Goal: Task Accomplishment & Management: Use online tool/utility

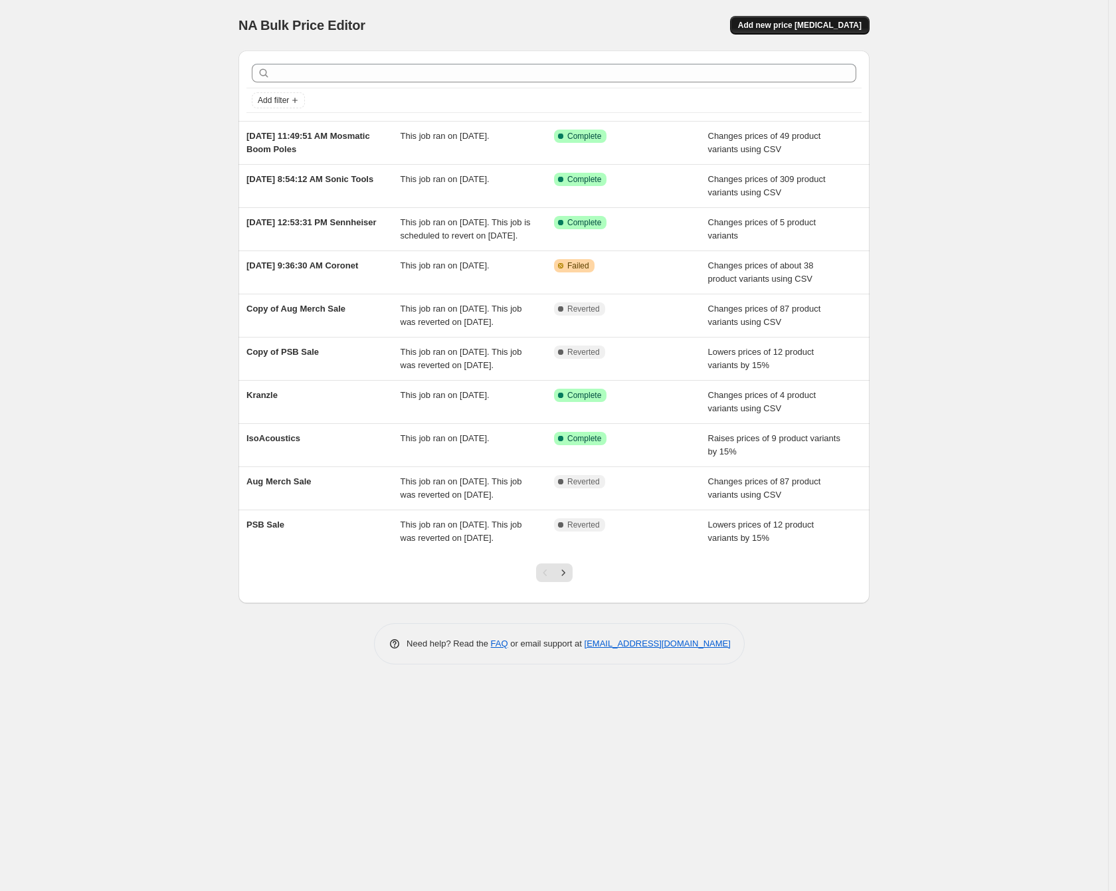
click at [850, 25] on span "Add new price change job" at bounding box center [800, 25] width 124 height 11
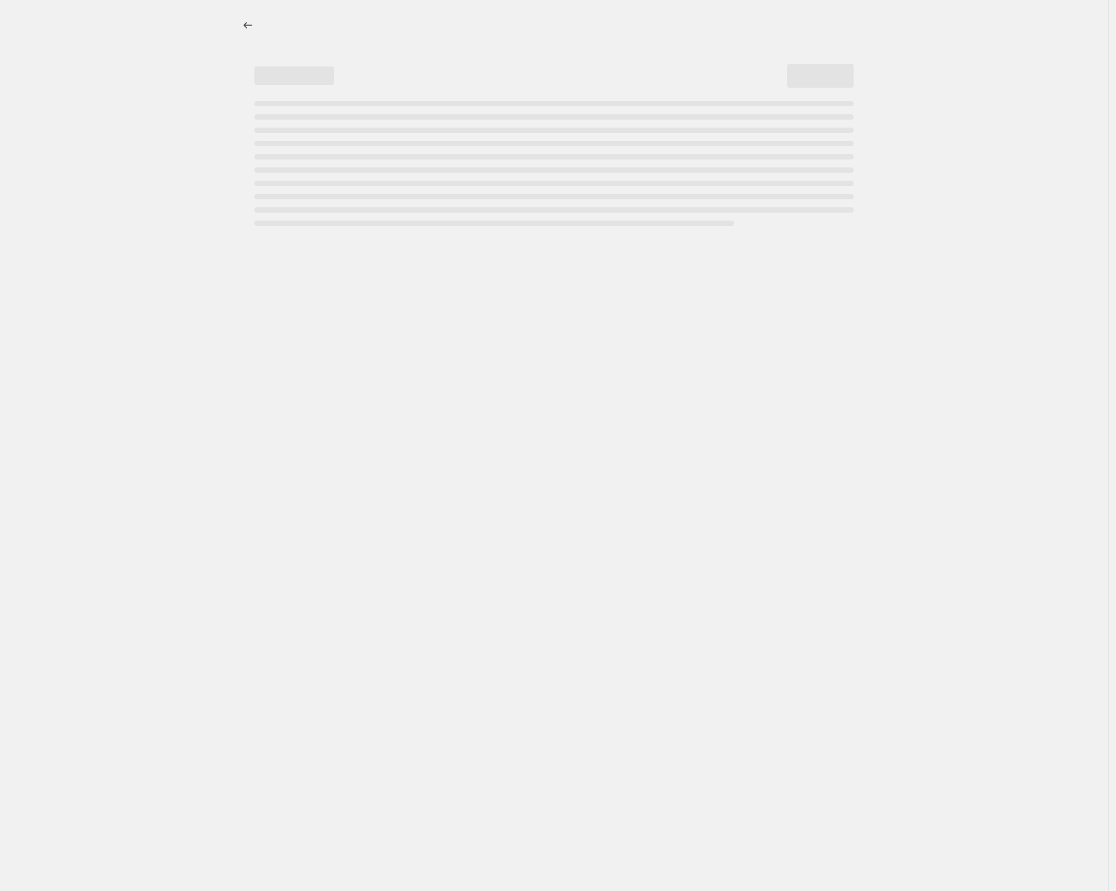
select select "percentage"
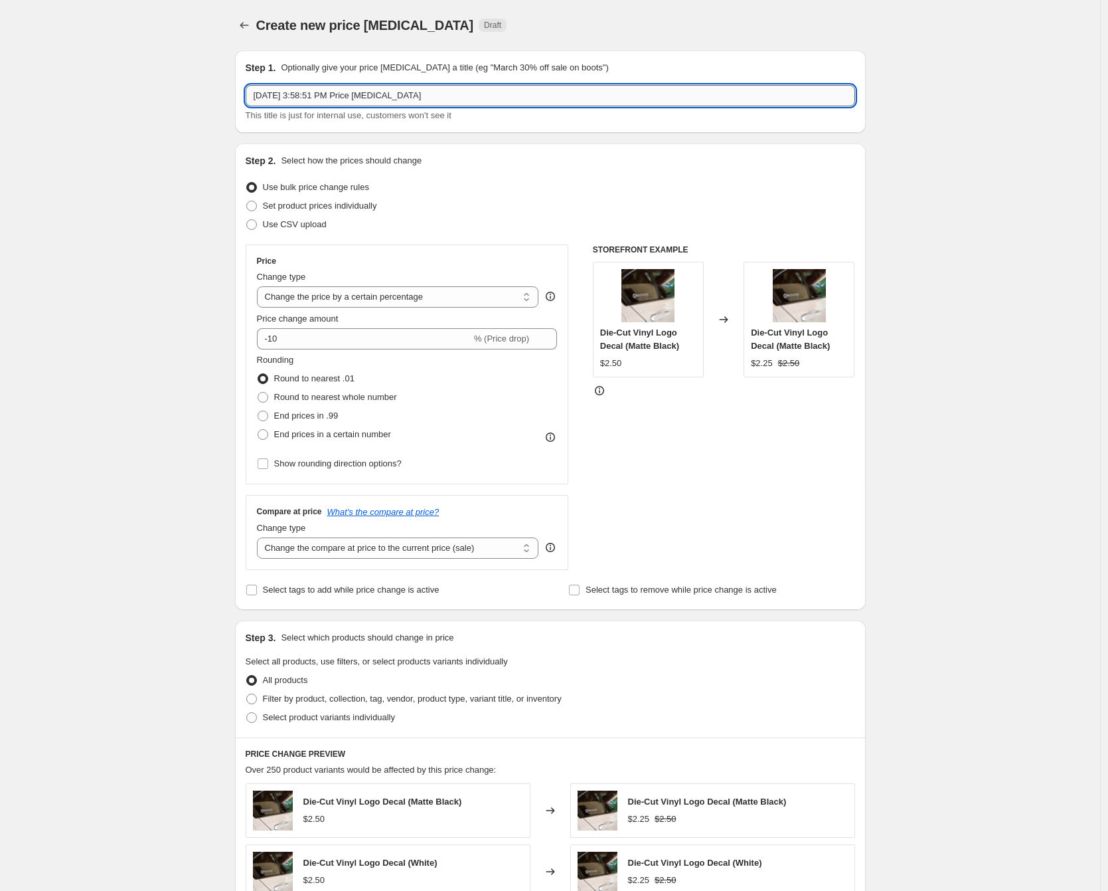
click at [360, 96] on input "Sep 5, 2025, 3:58:51 PM Price change job" at bounding box center [551, 95] width 610 height 21
type input "Sep 5, 2025, 3:58:51 PM HAFELE"
click at [179, 300] on div "Create new price change job. This page is ready Create new price change job Dra…" at bounding box center [550, 701] width 1100 height 1402
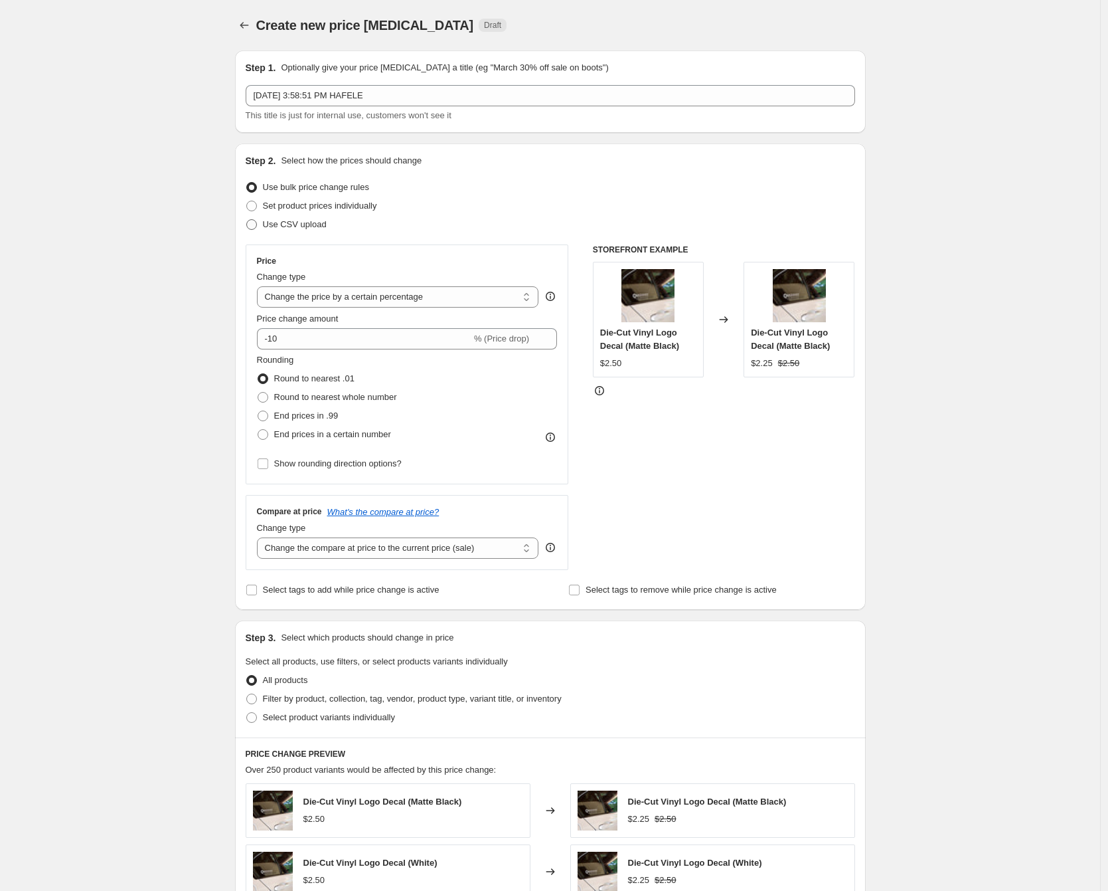
click at [292, 229] on span "Use CSV upload" at bounding box center [295, 224] width 64 height 10
click at [247, 220] on input "Use CSV upload" at bounding box center [246, 219] width 1 height 1
radio input "true"
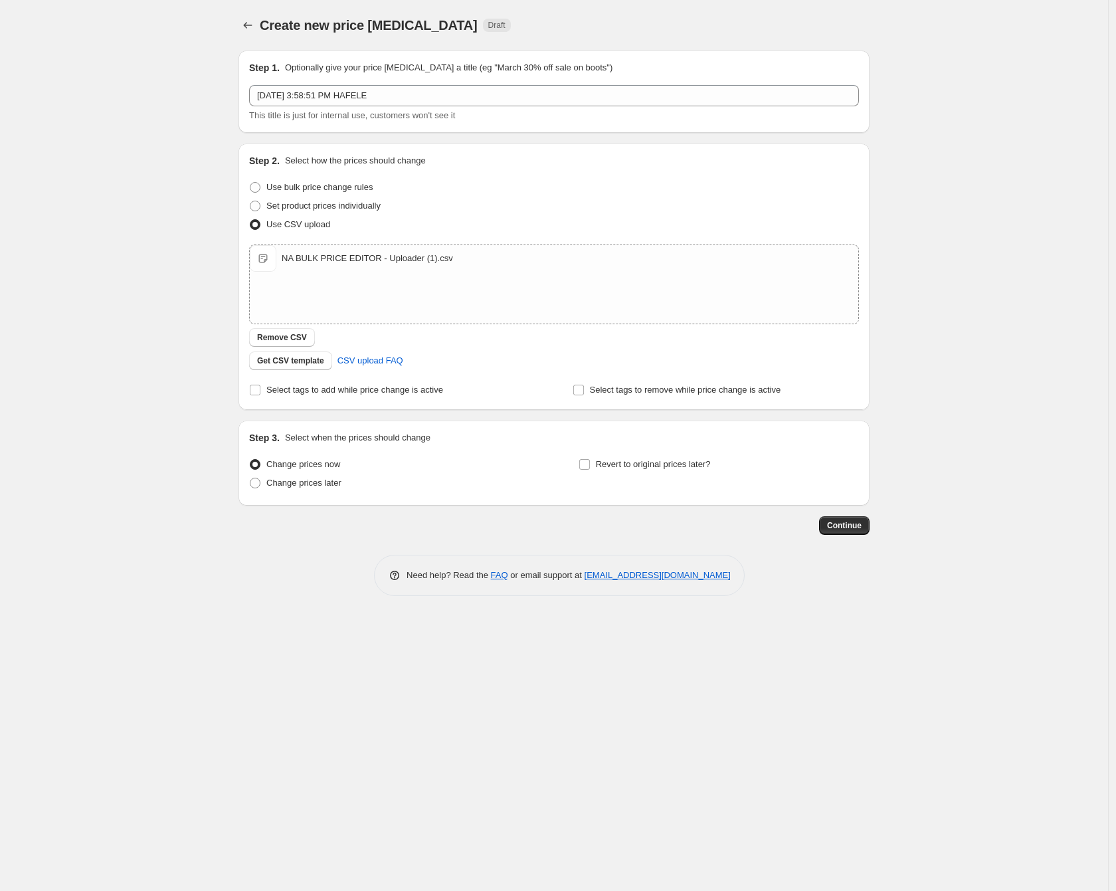
click at [988, 308] on div "Create new price change job. This page is ready Create new price change job Dra…" at bounding box center [554, 445] width 1108 height 891
click at [841, 522] on span "Continue" at bounding box center [844, 525] width 35 height 11
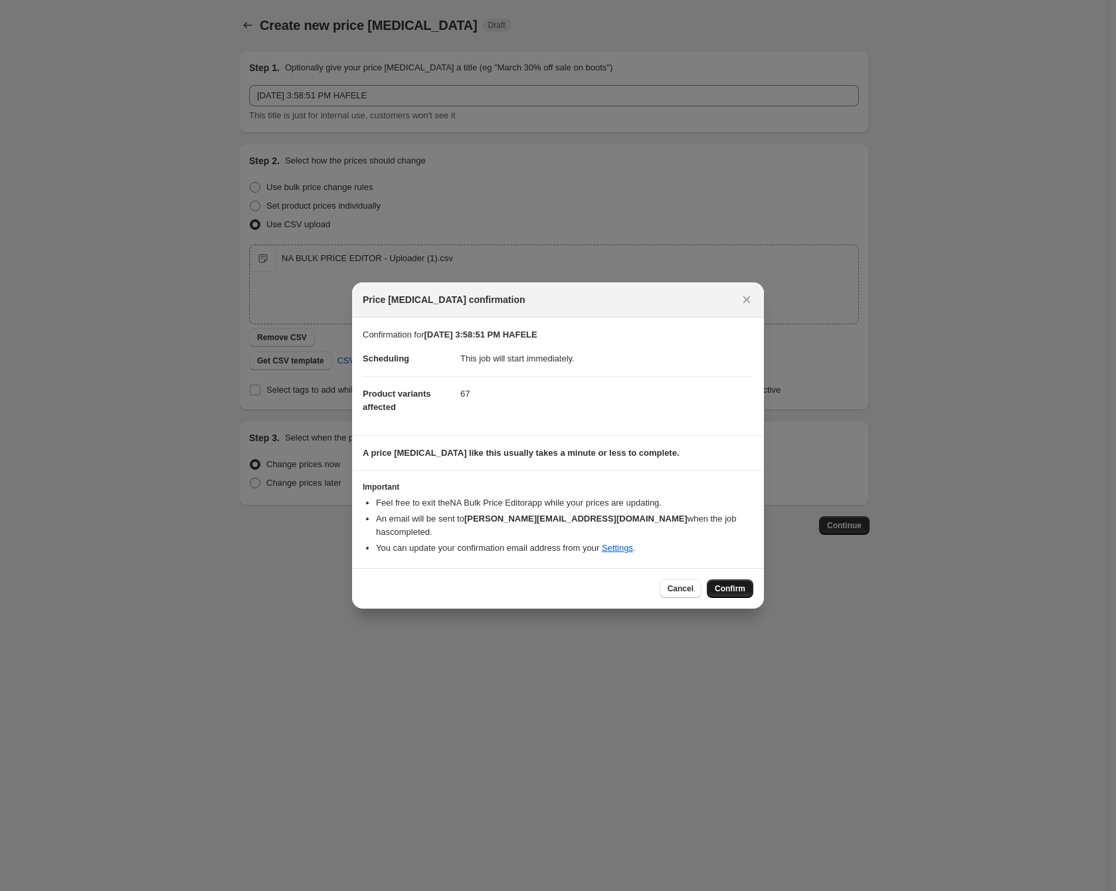
click at [719, 583] on span "Confirm" at bounding box center [730, 588] width 31 height 11
